Goal: Transaction & Acquisition: Obtain resource

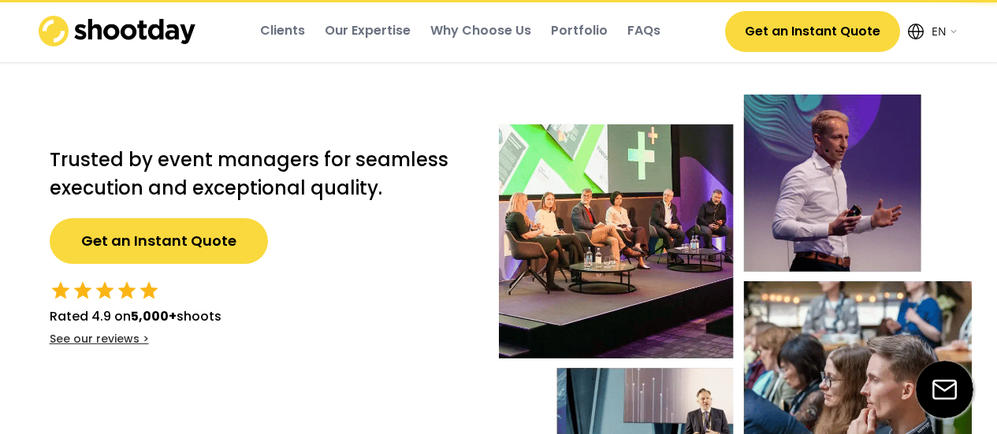
select select ""en""
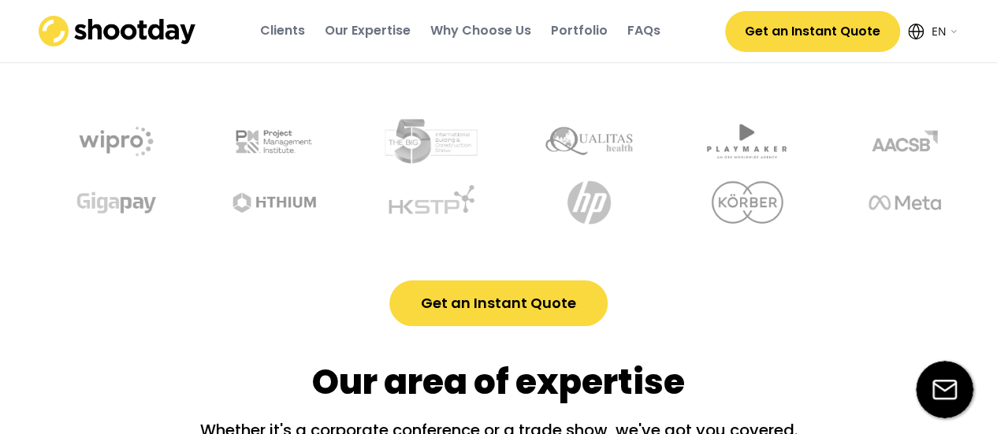
scroll to position [662, 0]
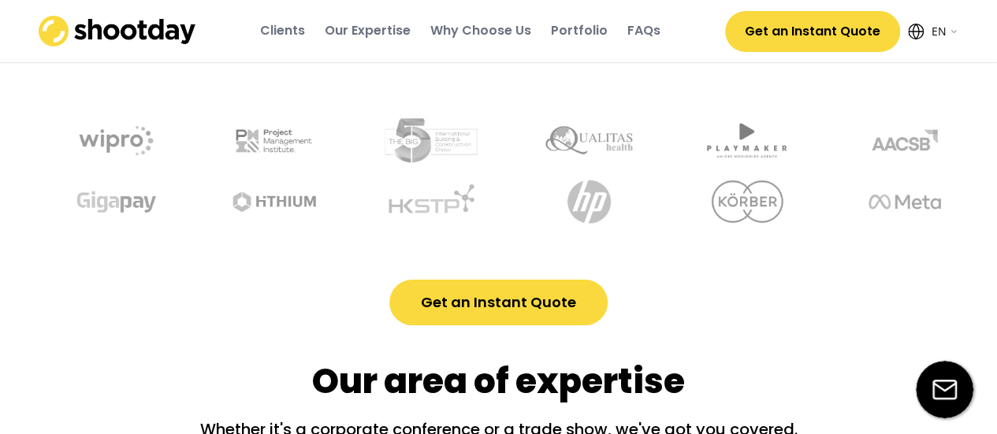
click at [480, 275] on div "Your event is in trusted hands From intimate gatherings to large-scale conferen…" at bounding box center [499, 124] width 946 height 403
click at [473, 278] on div "Your event is in trusted hands From intimate gatherings to large-scale conferen…" at bounding box center [499, 124] width 946 height 403
click at [449, 308] on button "Get an Instant Quote" at bounding box center [498, 303] width 218 height 46
click at [449, 307] on button "Get an Instant Quote" at bounding box center [498, 303] width 218 height 46
